Goal: Transaction & Acquisition: Purchase product/service

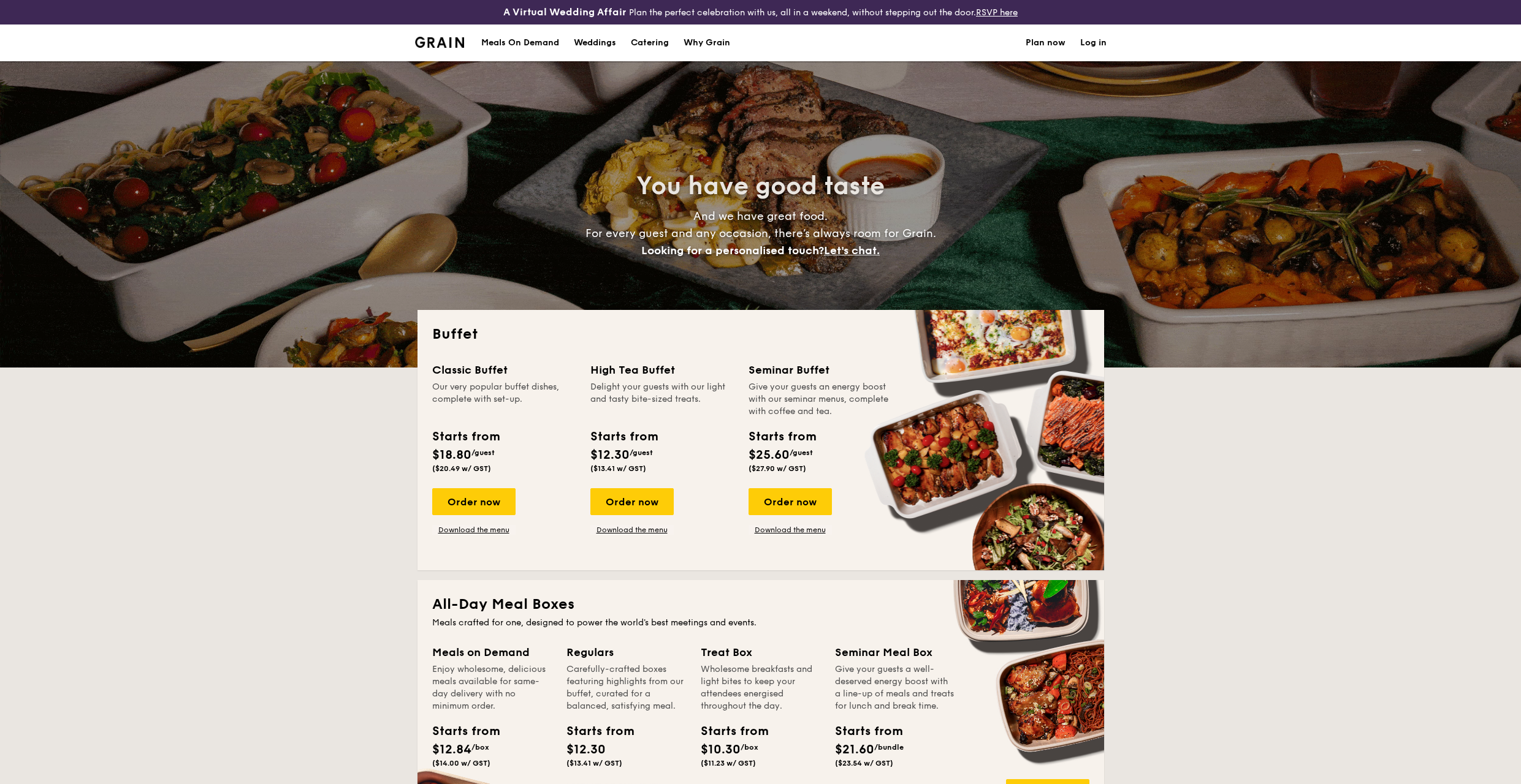
select select
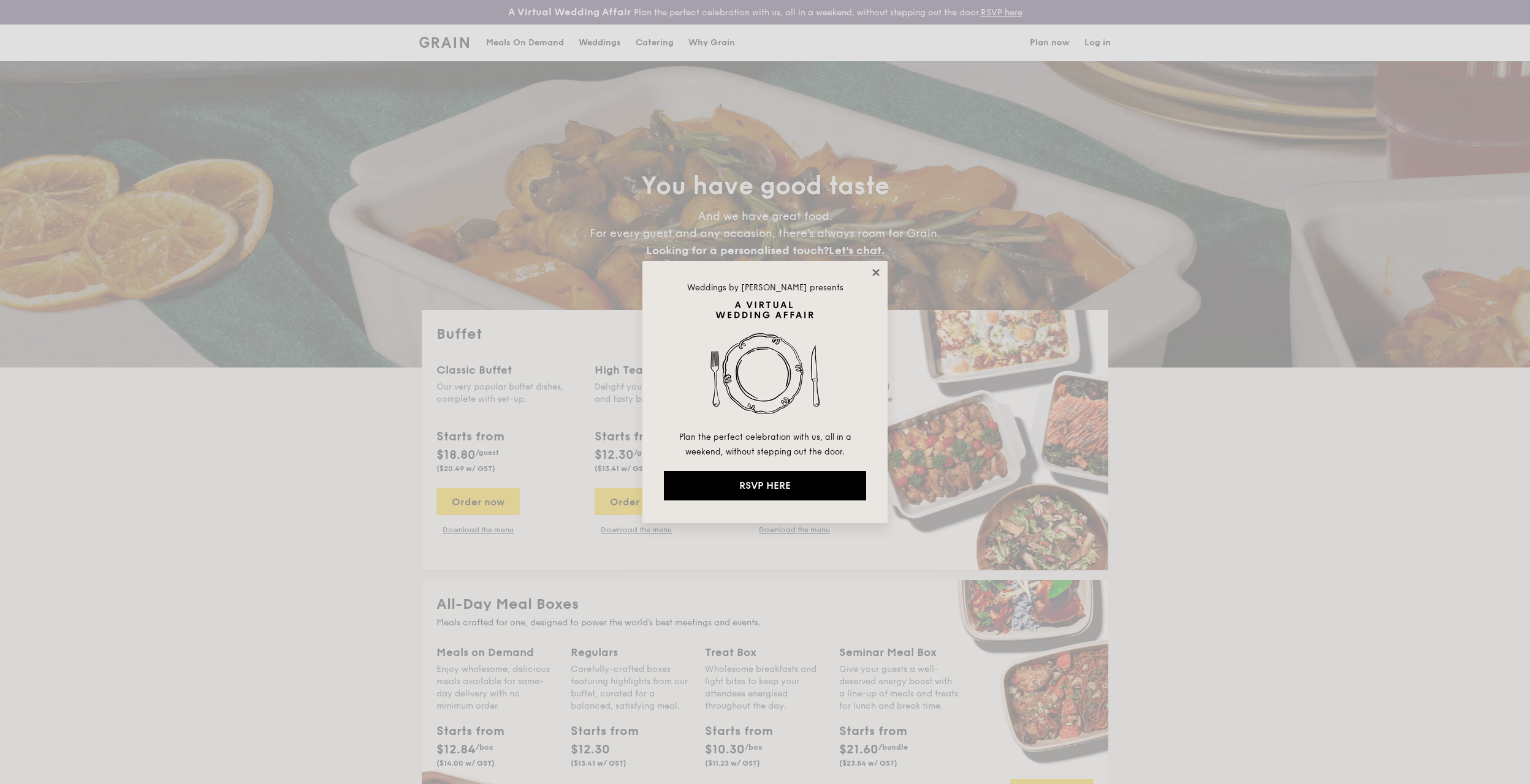
click at [875, 273] on icon at bounding box center [874, 272] width 6 height 6
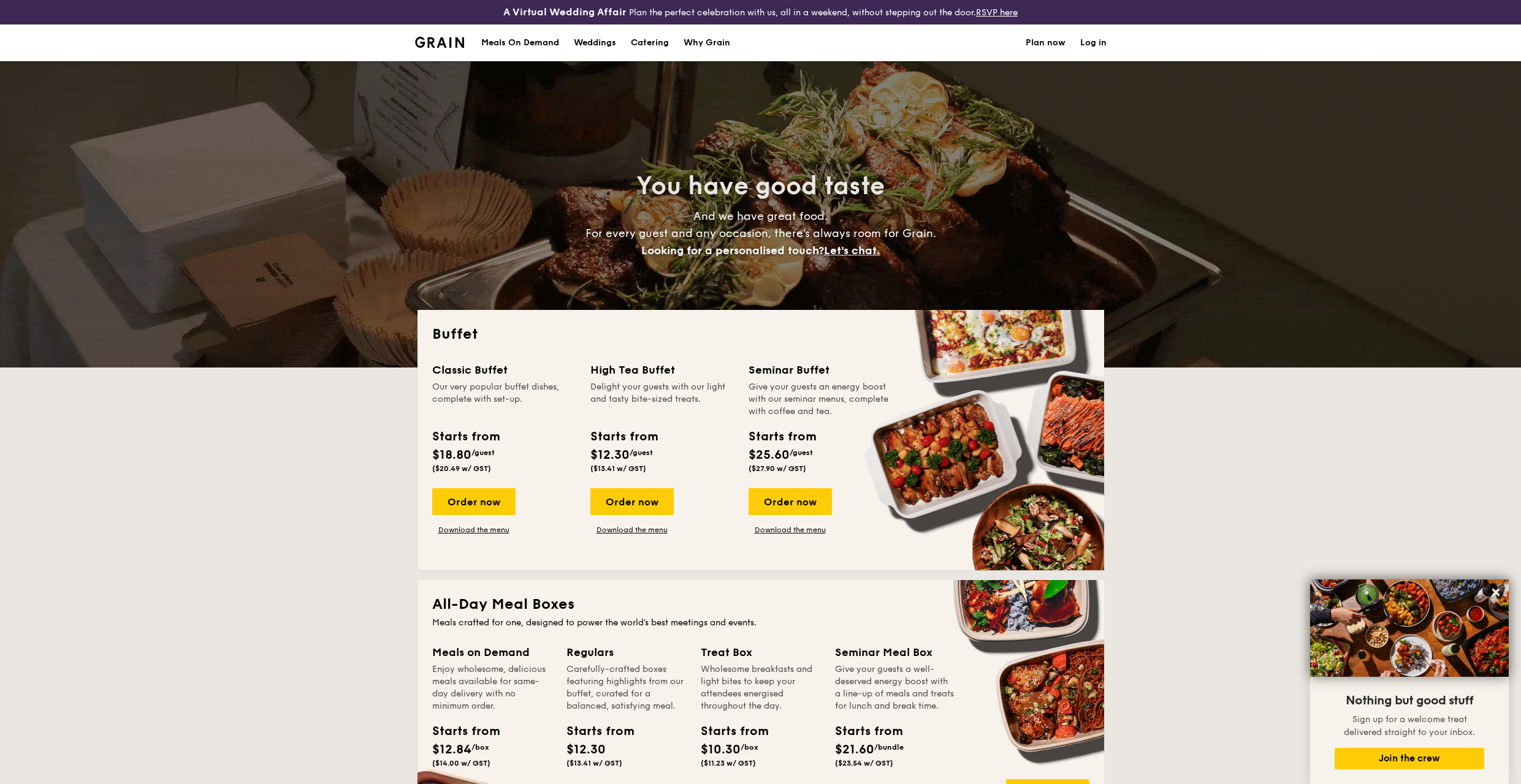
click at [540, 40] on div "Meals On Demand" at bounding box center [520, 43] width 78 height 37
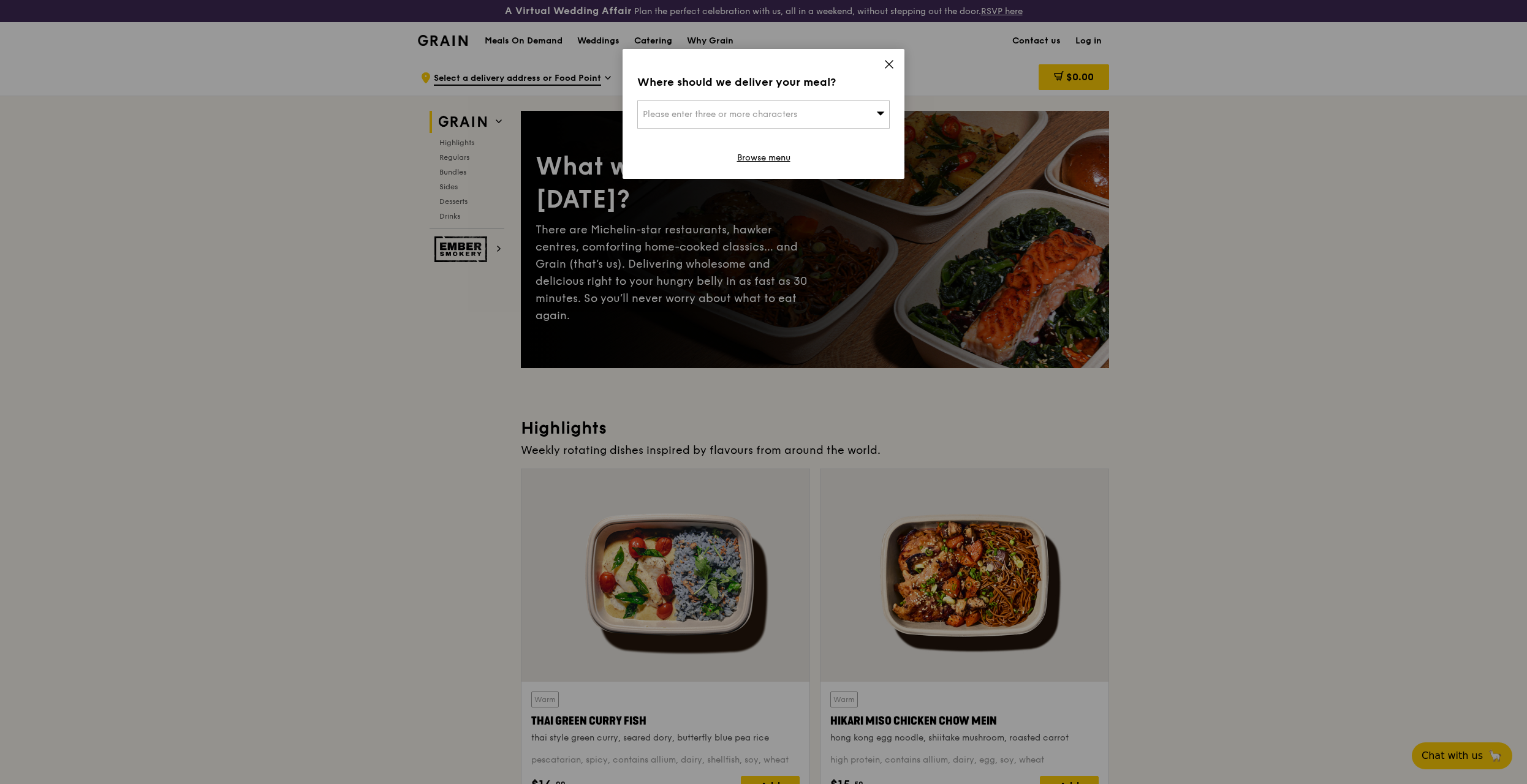
click at [897, 65] on div "Where should we deliver your meal? Please enter three or more characters Browse…" at bounding box center [763, 113] width 282 height 130
click at [888, 74] on div "Where should we deliver your meal?" at bounding box center [763, 82] width 253 height 17
click at [887, 65] on icon at bounding box center [889, 64] width 7 height 7
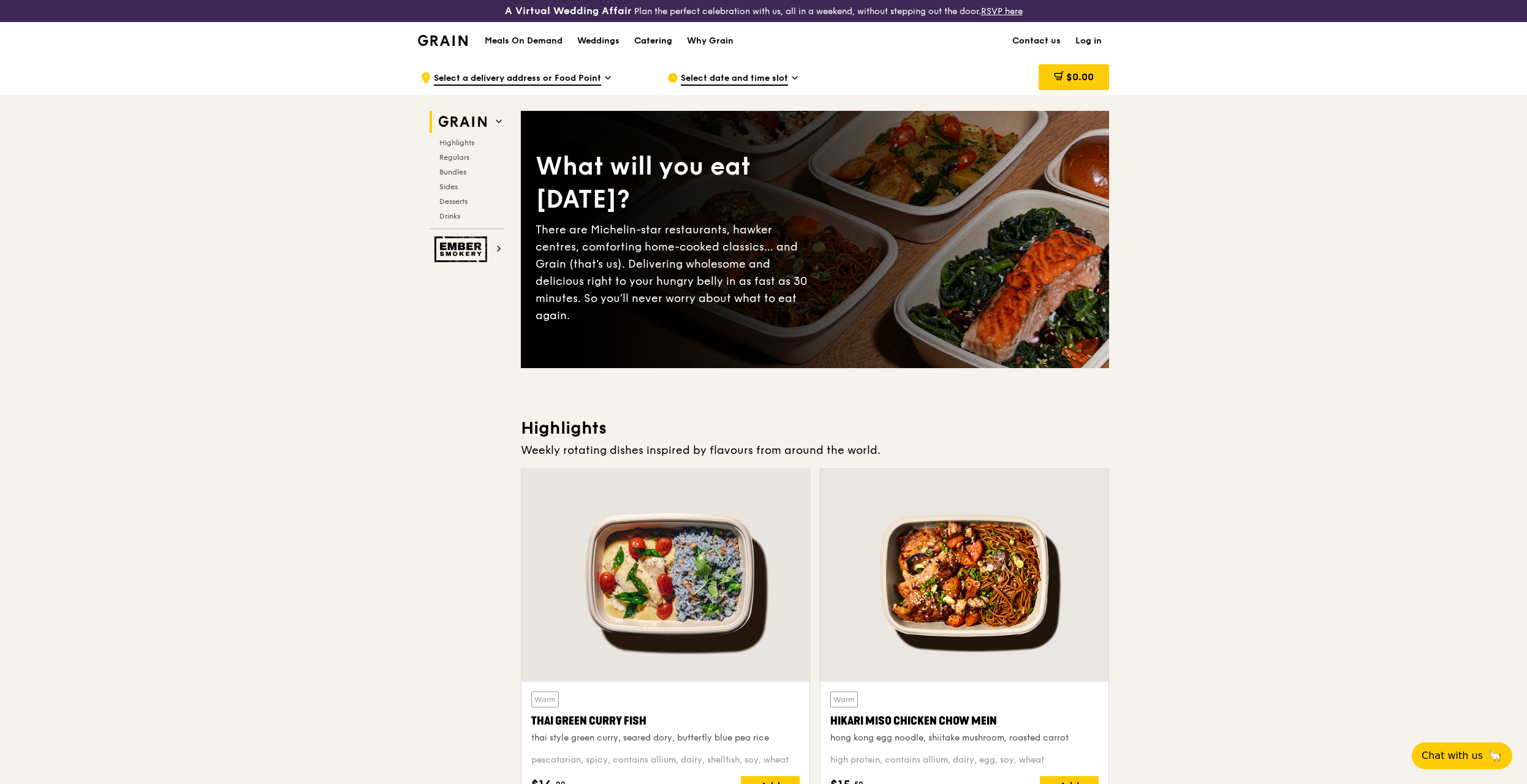
click at [659, 45] on div "Catering" at bounding box center [653, 41] width 38 height 37
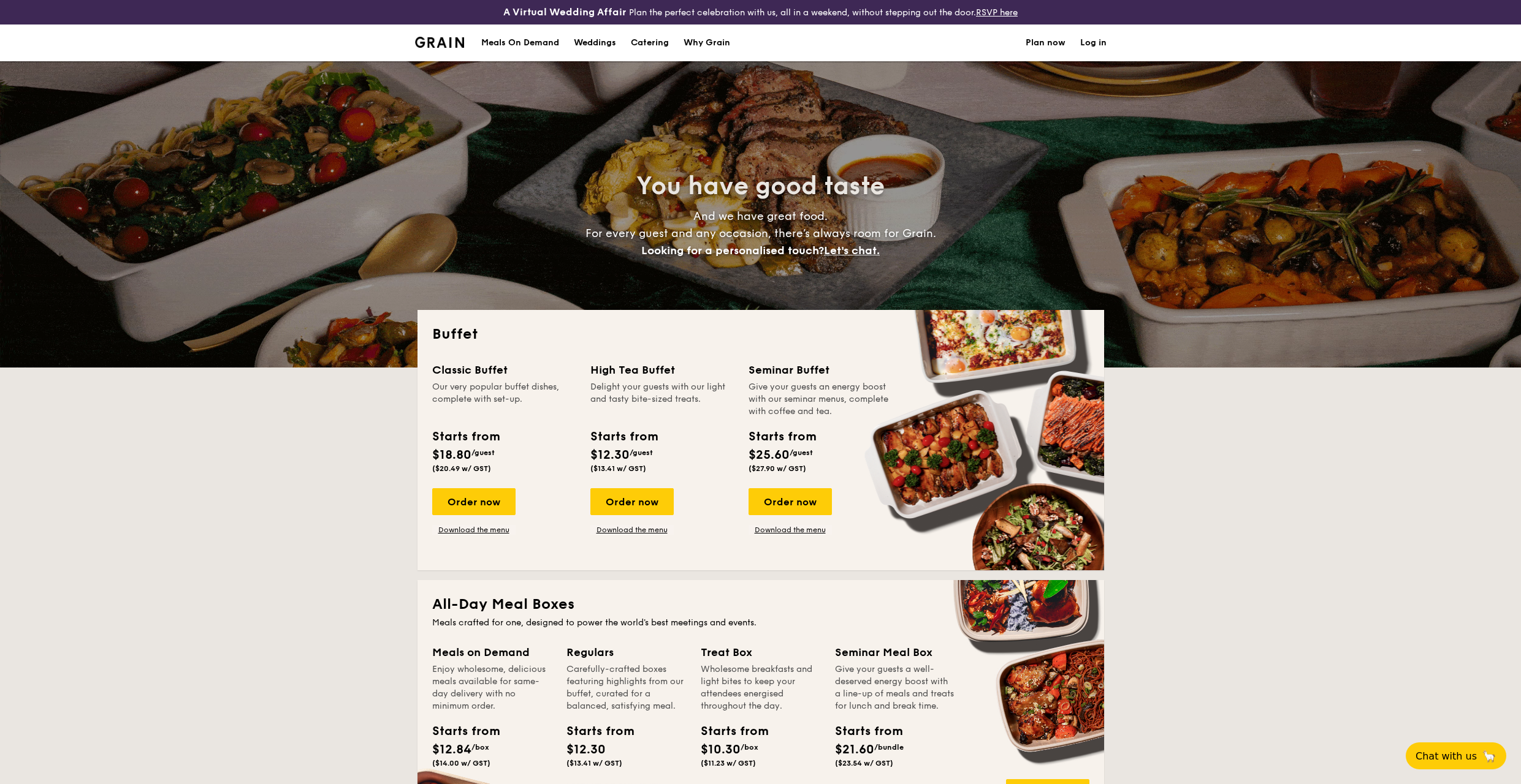
select select
click at [658, 22] on div "A Virtual Wedding Affair Plan the perfect celebration with us, all in a weekend…" at bounding box center [760, 12] width 1521 height 25
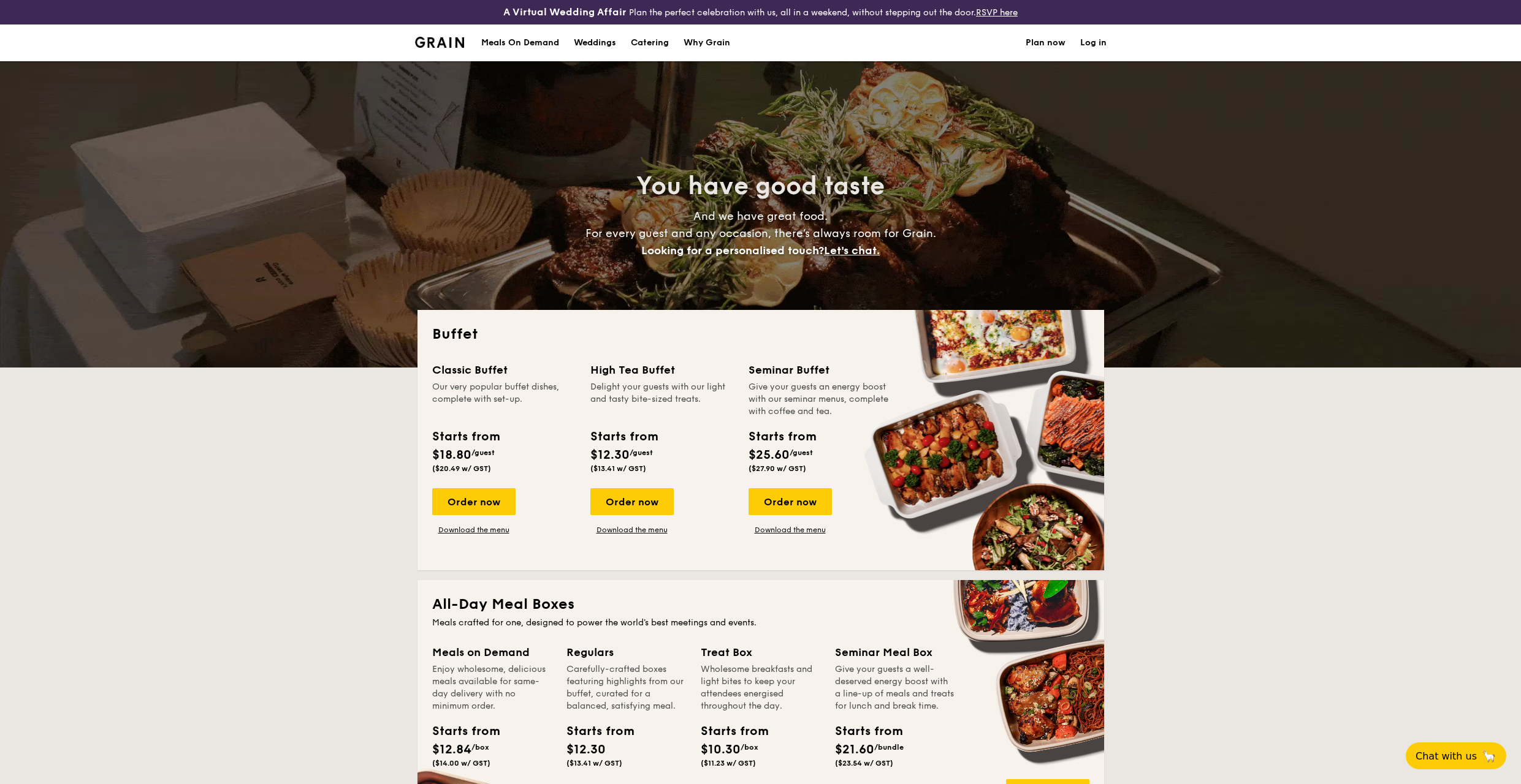
click at [654, 40] on h1 "Catering" at bounding box center [649, 43] width 38 height 37
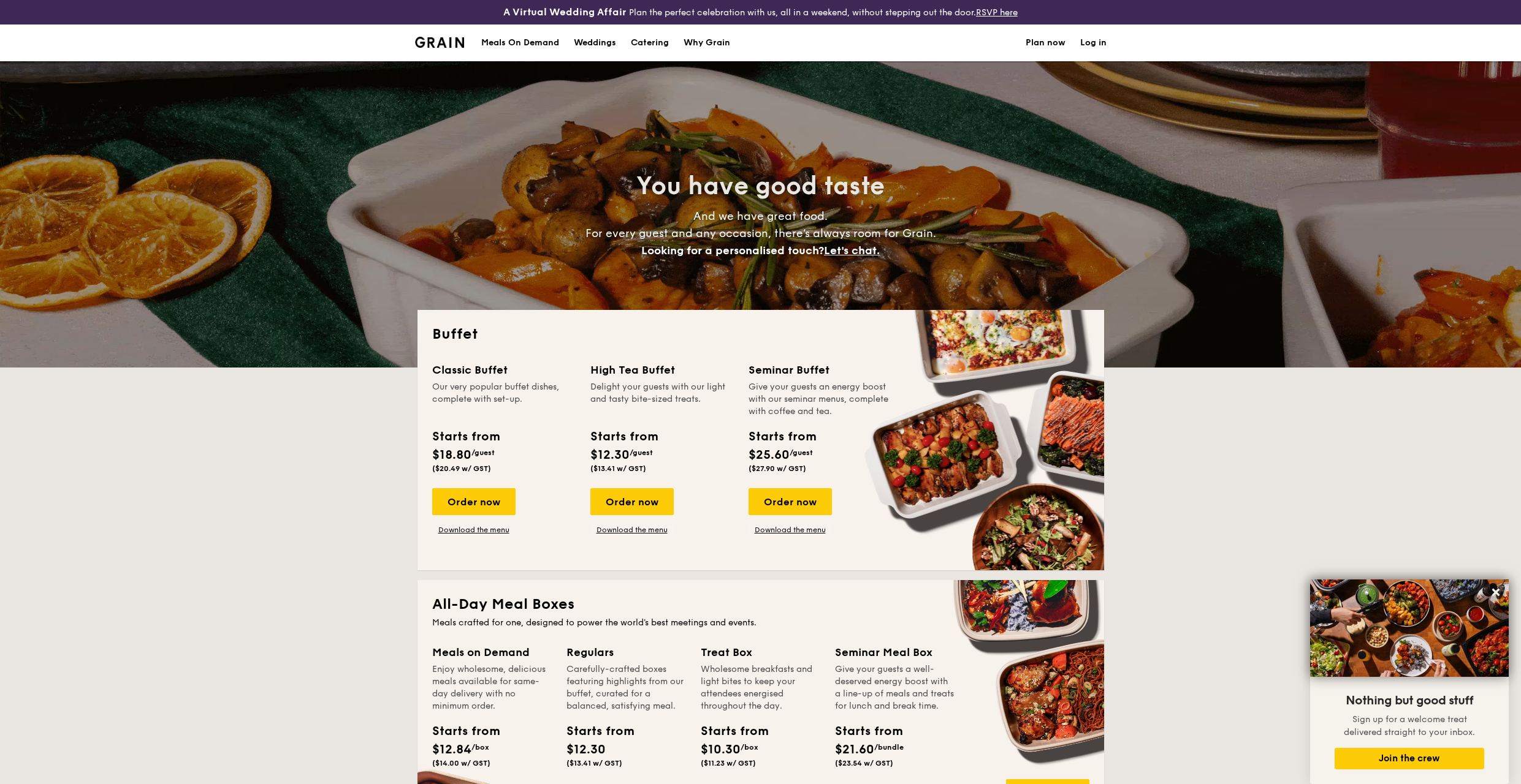
drag, startPoint x: 747, startPoint y: 380, endPoint x: 804, endPoint y: 432, distance: 77.2
click at [800, 415] on div "Classic Buffet Our very popular buffet dishes, complete with set-up. Starts fro…" at bounding box center [760, 458] width 658 height 194
